Goal: Transaction & Acquisition: Obtain resource

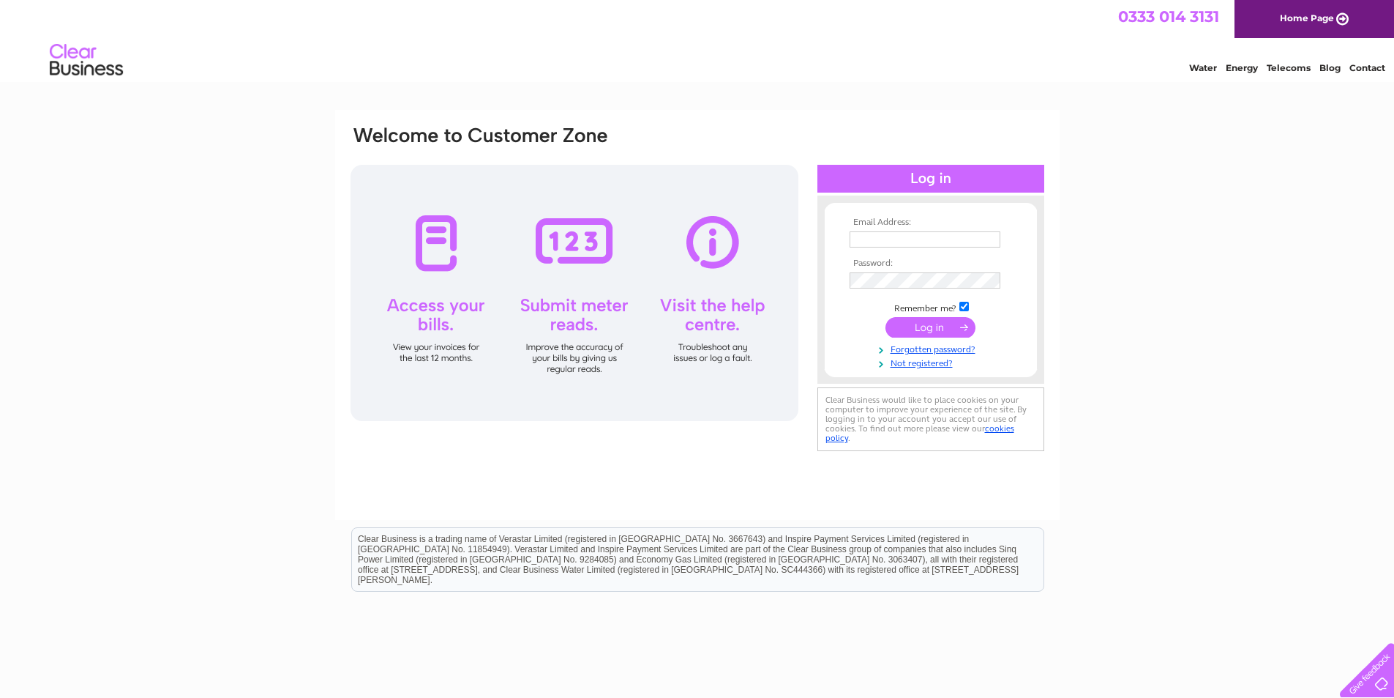
type input "laurasireikaite@gmail.com"
click at [942, 326] on input "submit" at bounding box center [931, 327] width 90 height 20
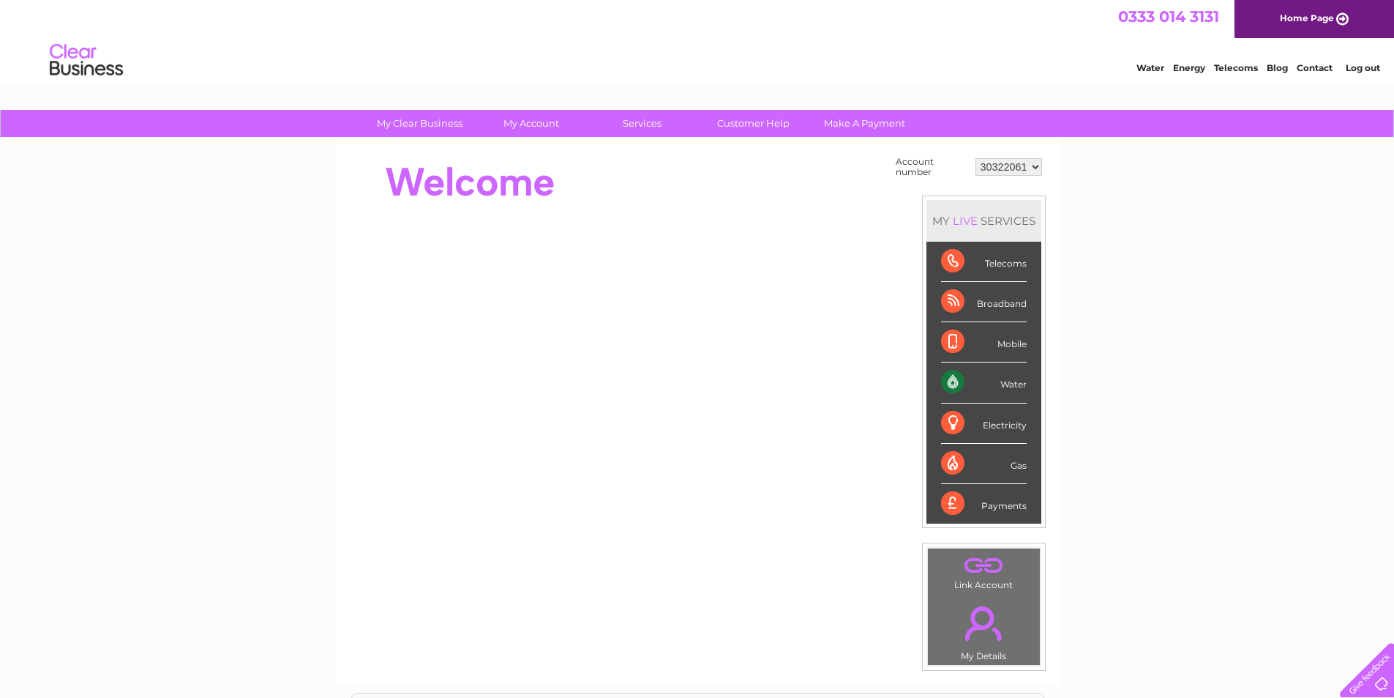
click at [1011, 381] on div "Water" at bounding box center [984, 382] width 86 height 40
click at [958, 376] on div "Water" at bounding box center [984, 382] width 86 height 40
click at [946, 381] on div "Water" at bounding box center [984, 382] width 86 height 40
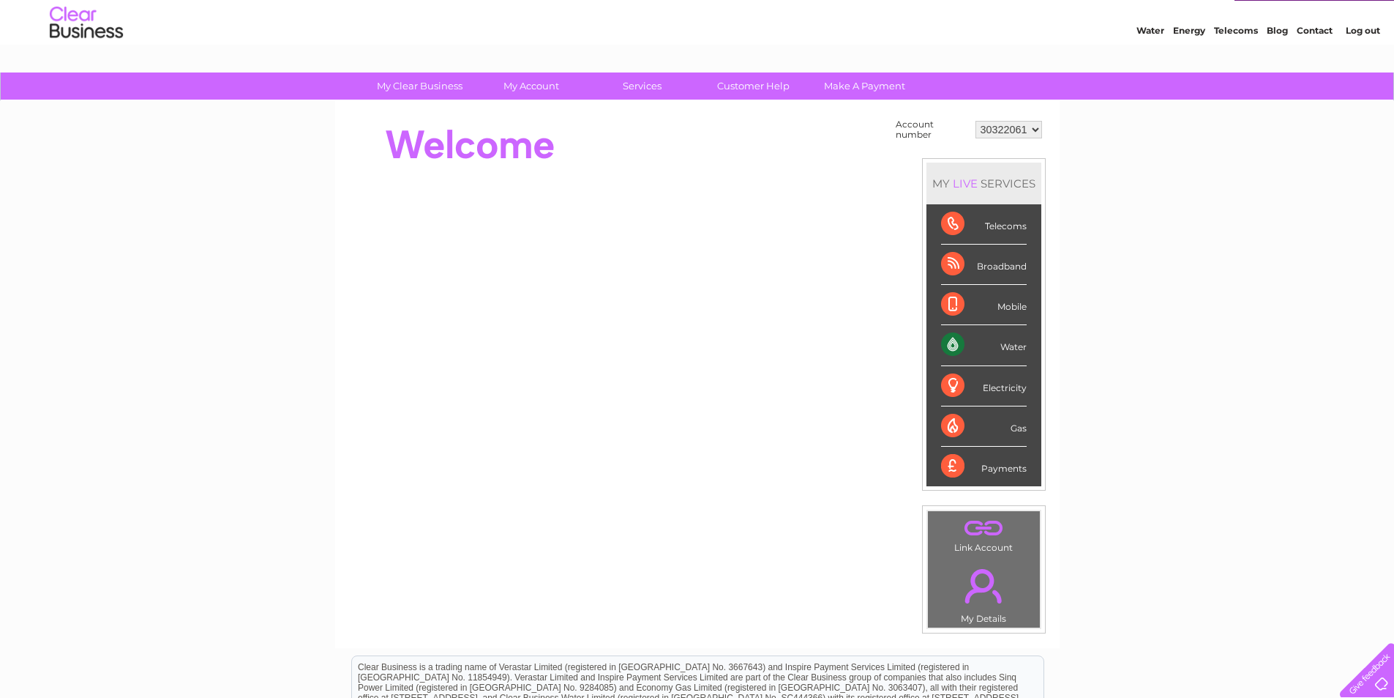
scroll to position [73, 0]
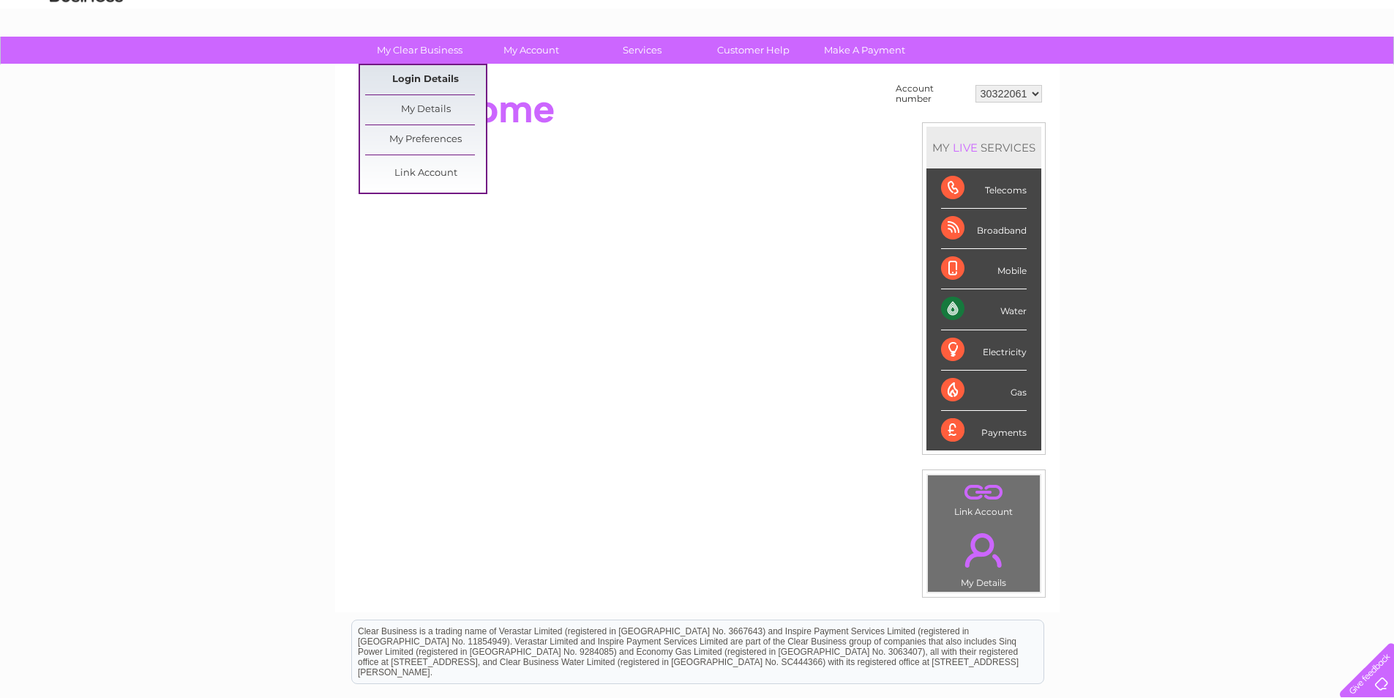
click at [416, 78] on link "Login Details" at bounding box center [425, 79] width 121 height 29
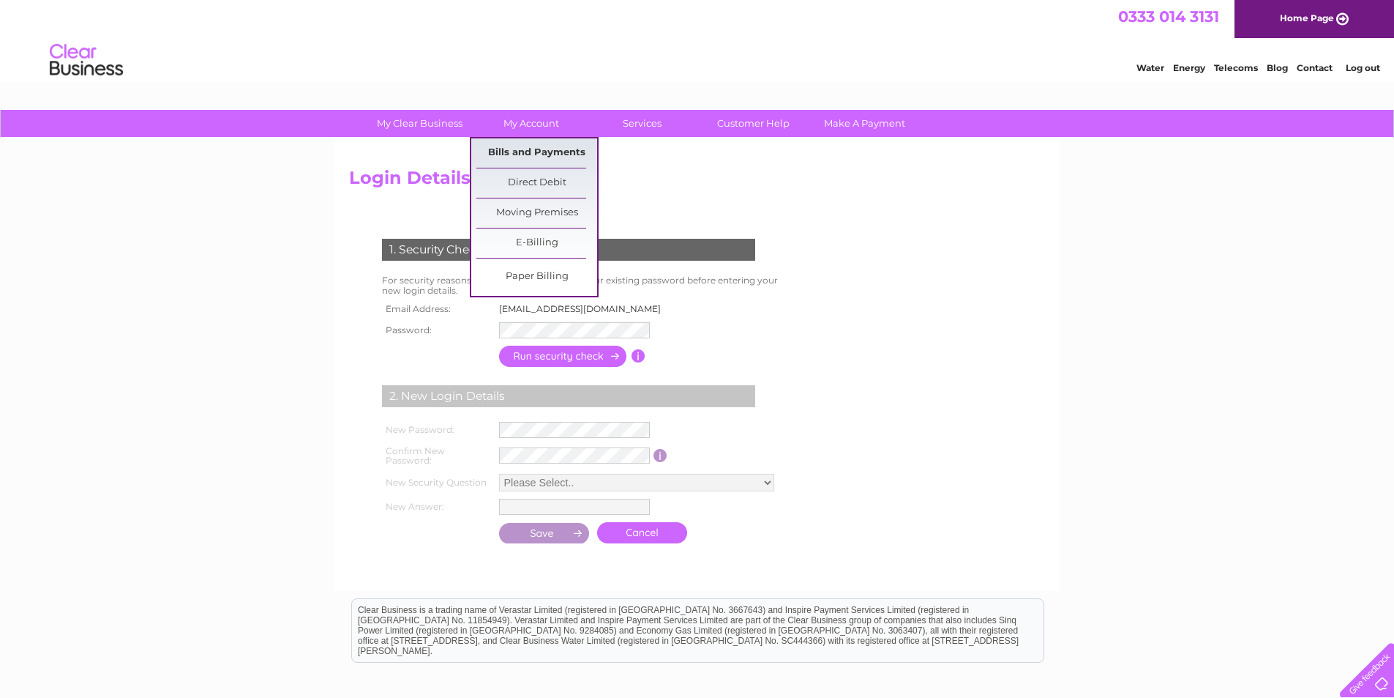
click at [543, 154] on link "Bills and Payments" at bounding box center [537, 152] width 121 height 29
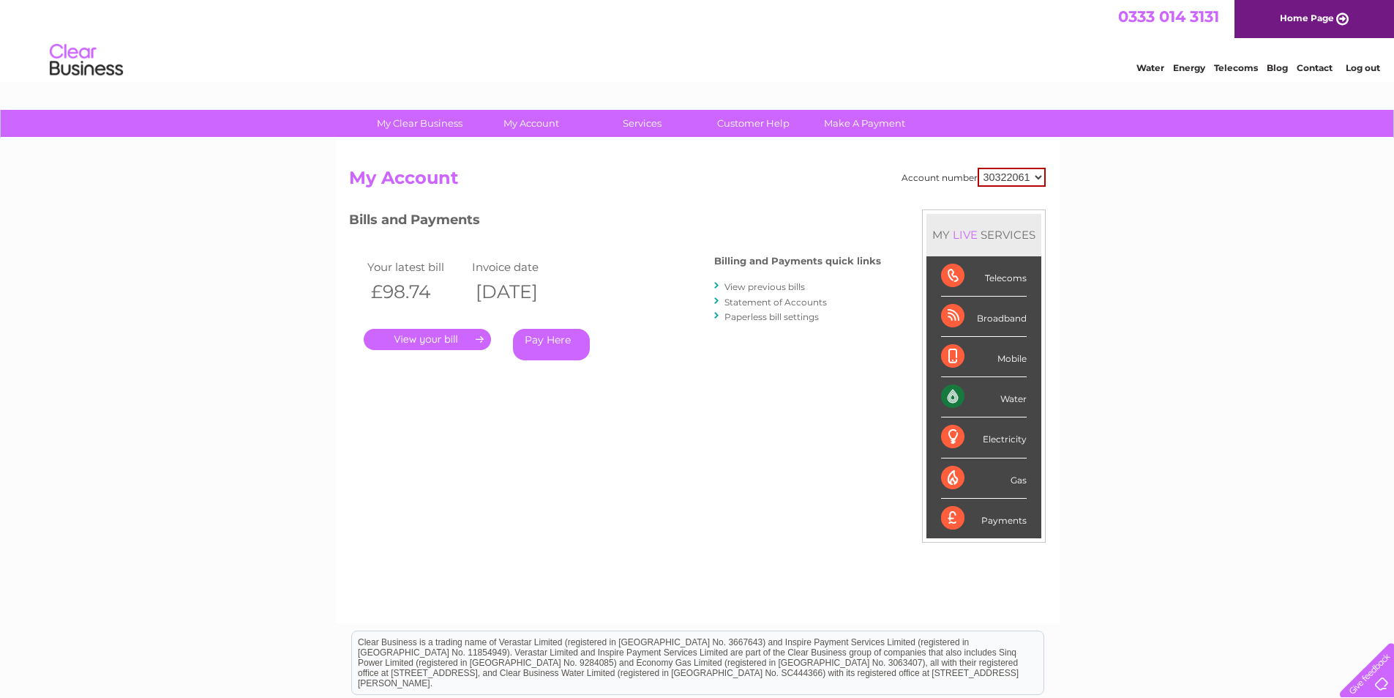
click at [433, 344] on link "." at bounding box center [427, 339] width 127 height 21
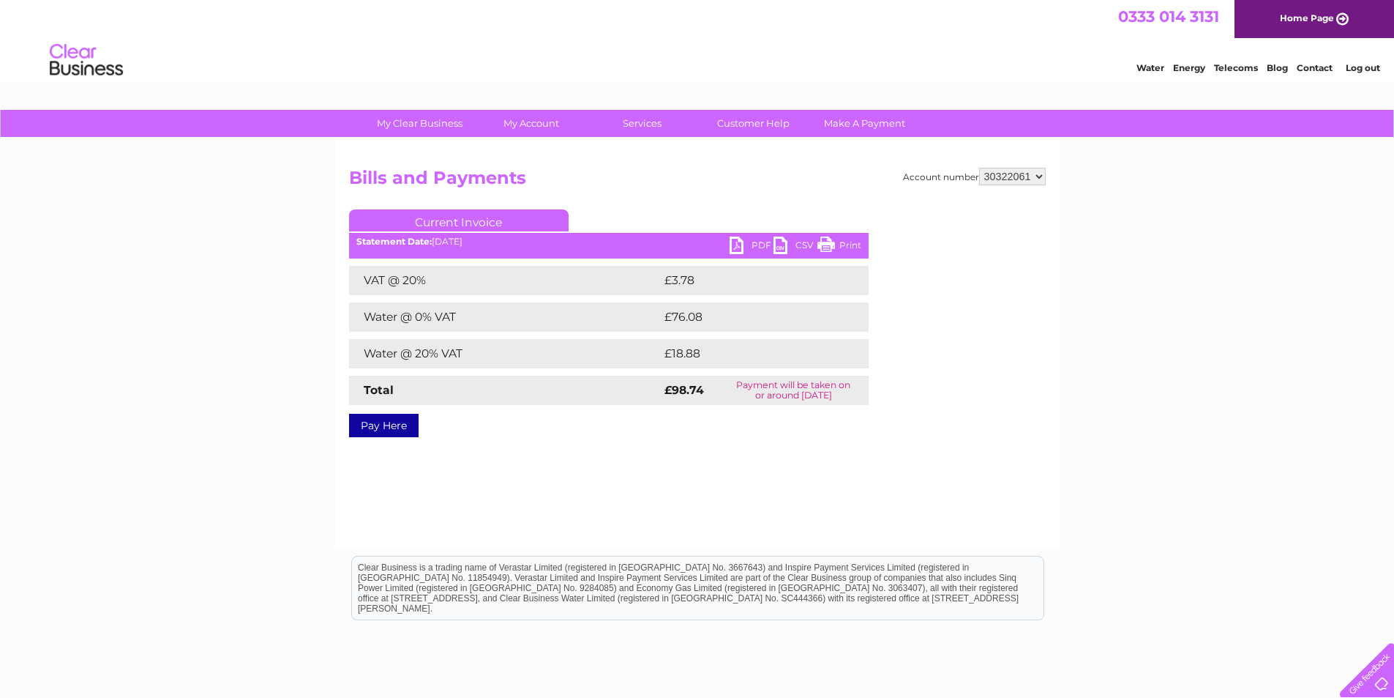
click at [480, 217] on link "Current Invoice" at bounding box center [459, 220] width 220 height 22
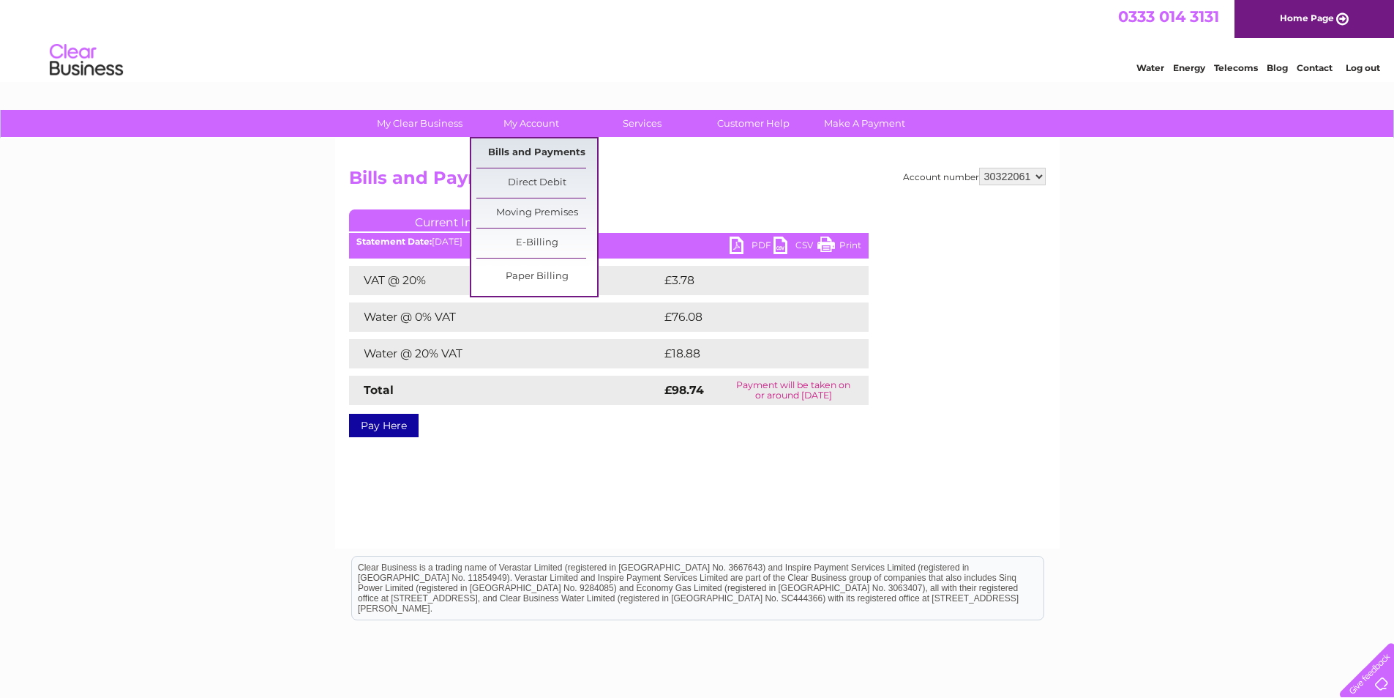
click at [557, 155] on link "Bills and Payments" at bounding box center [537, 152] width 121 height 29
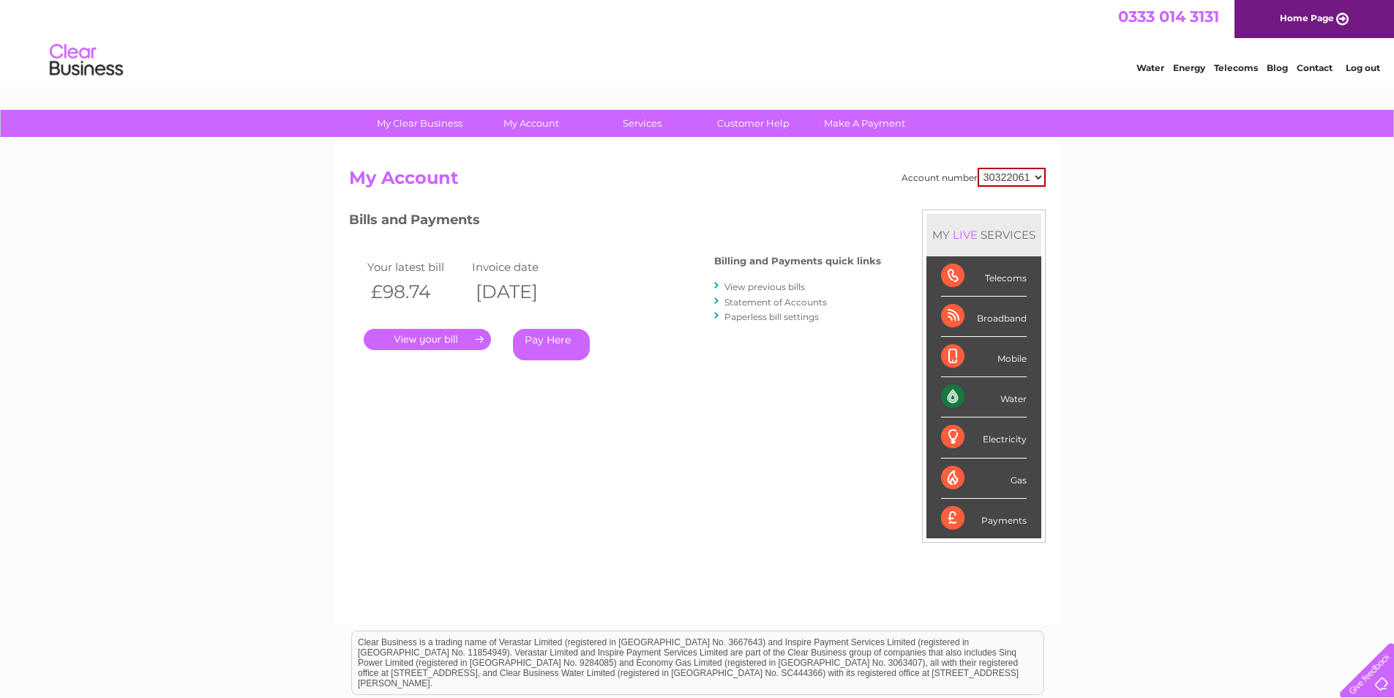
click at [780, 284] on link "View previous bills" at bounding box center [765, 286] width 81 height 11
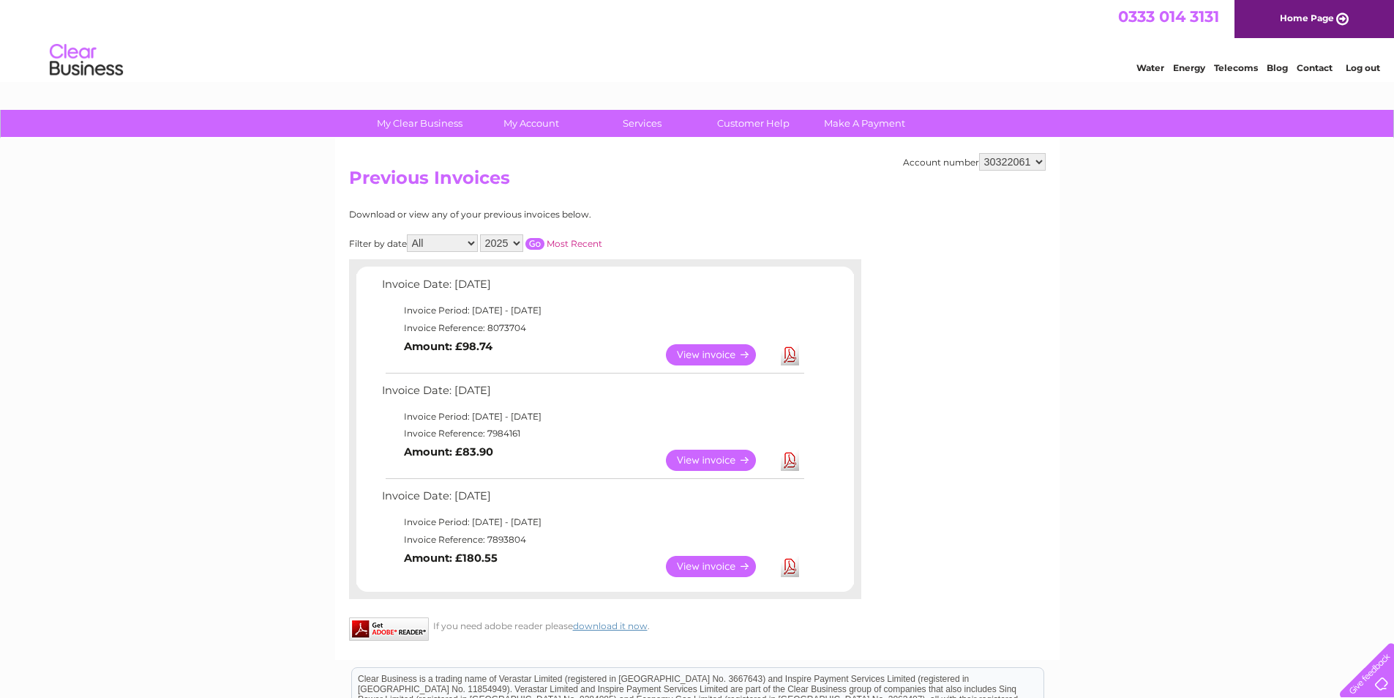
click at [689, 455] on link "View" at bounding box center [720, 459] width 108 height 21
click at [707, 568] on link "View" at bounding box center [720, 566] width 108 height 21
click at [687, 353] on link "View" at bounding box center [720, 354] width 108 height 21
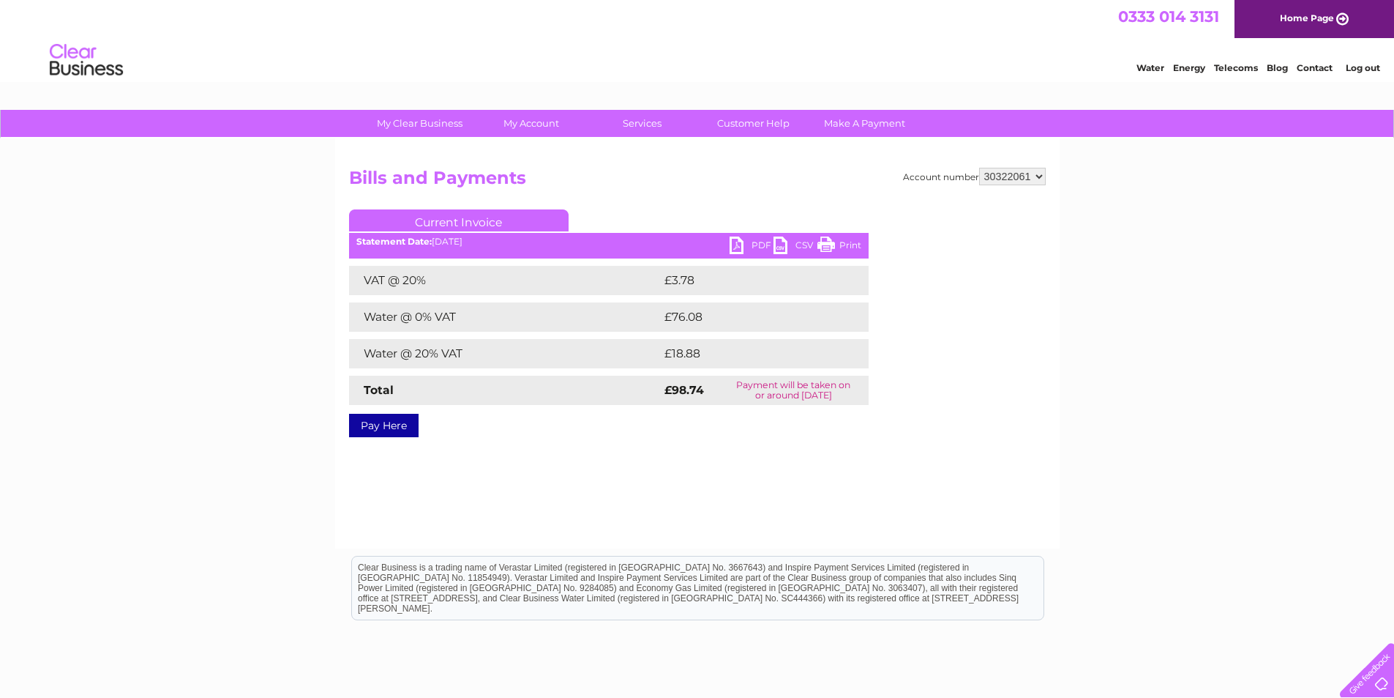
click at [743, 247] on link "PDF" at bounding box center [752, 246] width 44 height 21
